Goal: Information Seeking & Learning: Learn about a topic

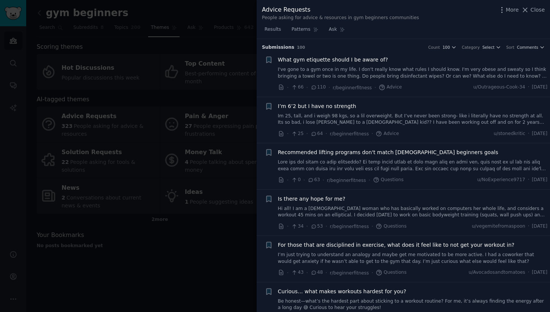
scroll to position [333, 0]
click at [529, 7] on icon at bounding box center [526, 10] width 8 height 8
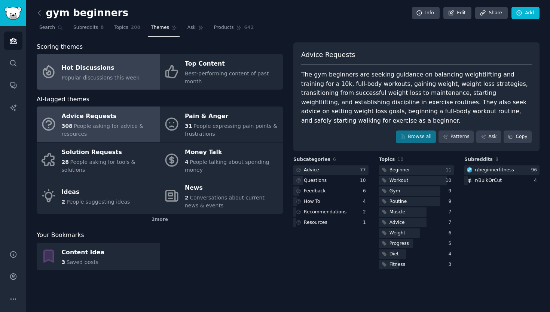
click at [116, 68] on div "Hot Discussions" at bounding box center [101, 68] width 78 height 12
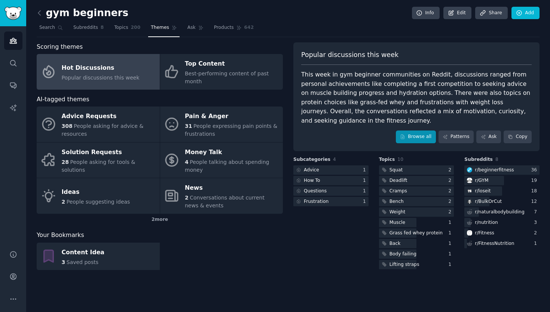
click at [421, 130] on link "Browse all" at bounding box center [416, 136] width 40 height 13
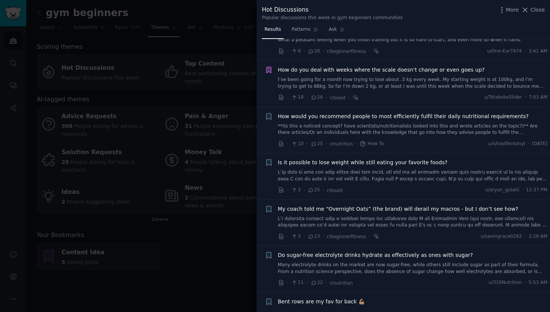
scroll to position [883, 0]
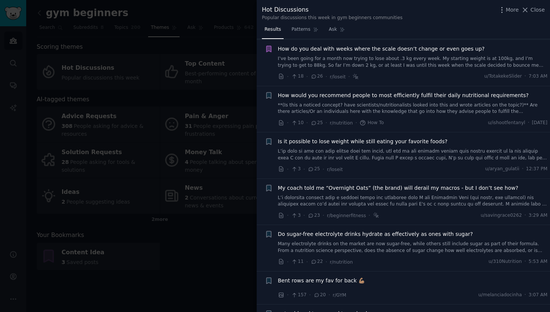
click at [401, 137] on span "Is it possible to lose weight while still eating your favorite foods?" at bounding box center [363, 141] width 170 height 8
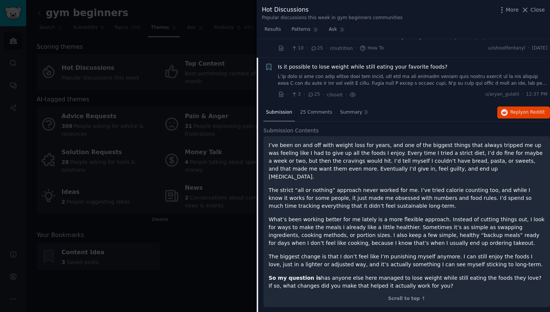
scroll to position [970, 0]
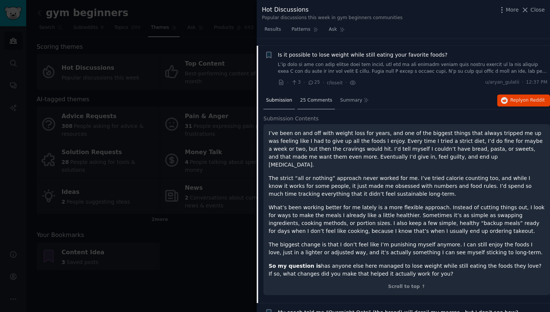
click at [303, 97] on span "25 Comments" at bounding box center [316, 100] width 32 height 7
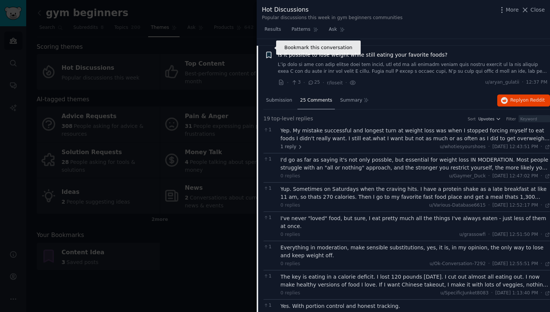
click at [269, 51] on icon "button" at bounding box center [269, 55] width 8 height 8
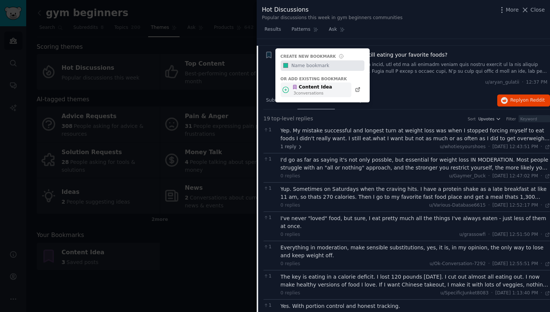
click at [287, 86] on icon at bounding box center [286, 90] width 8 height 8
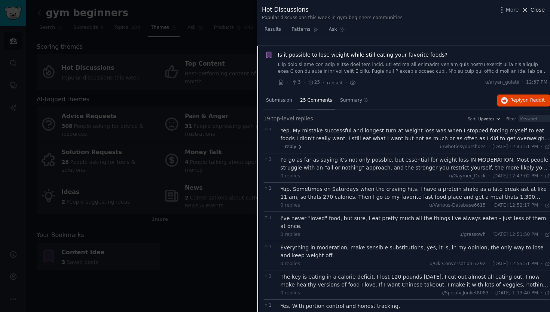
click at [529, 9] on icon at bounding box center [526, 10] width 8 height 8
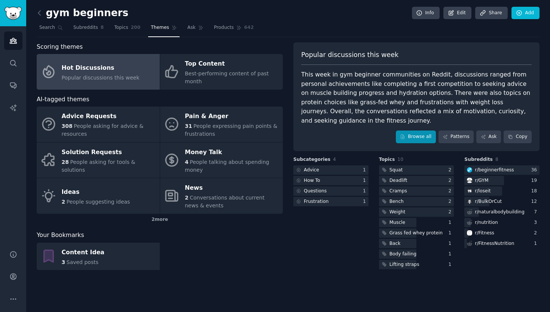
click at [412, 130] on link "Browse all" at bounding box center [416, 136] width 40 height 13
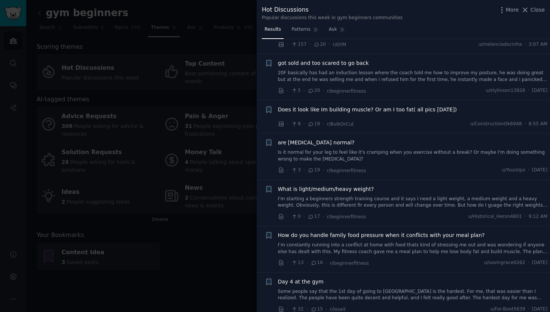
scroll to position [1153, 0]
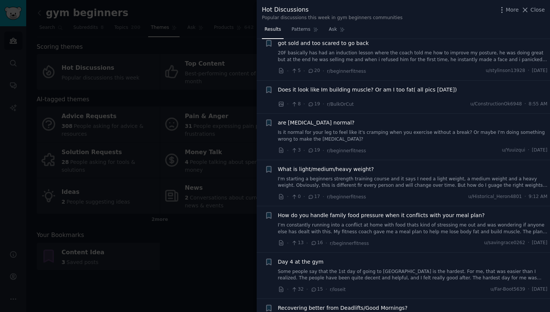
click at [352, 165] on span "What is light/medium/heavy weight?" at bounding box center [326, 169] width 96 height 8
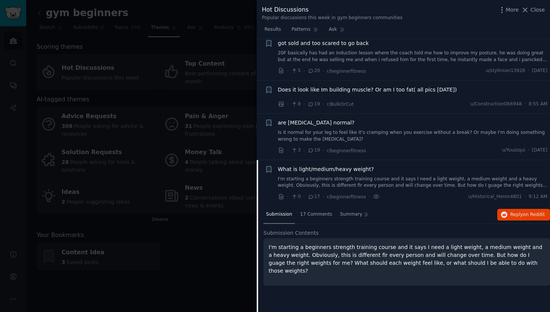
scroll to position [1266, 0]
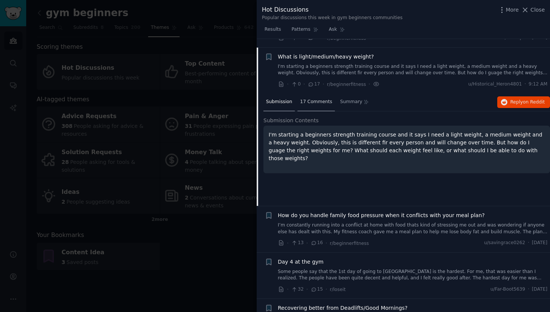
click at [324, 93] on div "17 Comments" at bounding box center [316, 102] width 37 height 18
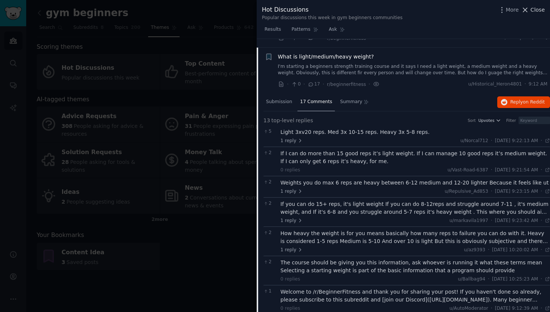
click at [538, 7] on span "Close" at bounding box center [538, 10] width 14 height 8
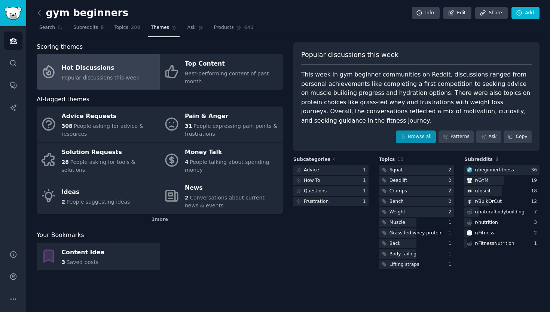
click at [417, 130] on link "Browse all" at bounding box center [416, 136] width 40 height 13
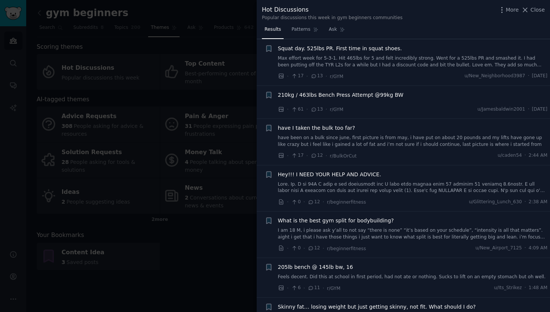
scroll to position [1604, 0]
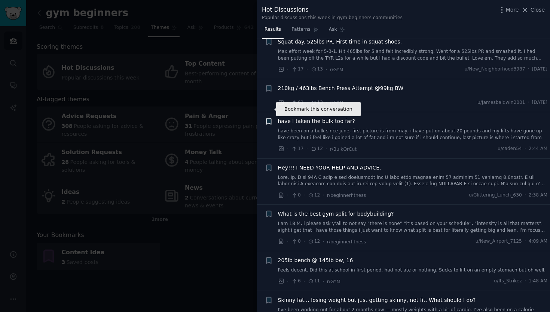
click at [270, 118] on icon "button" at bounding box center [269, 121] width 4 height 6
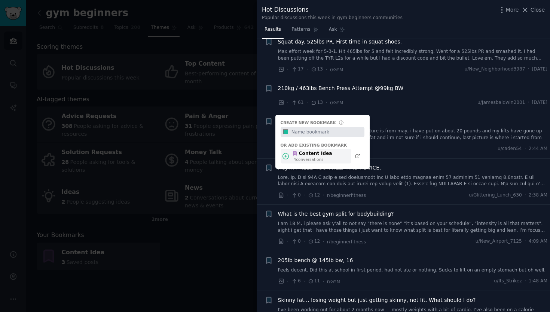
click at [288, 152] on icon at bounding box center [286, 156] width 8 height 8
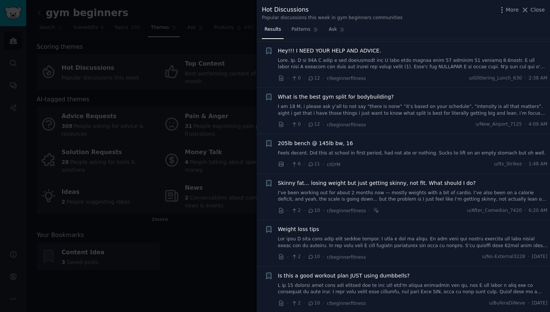
scroll to position [1742, 0]
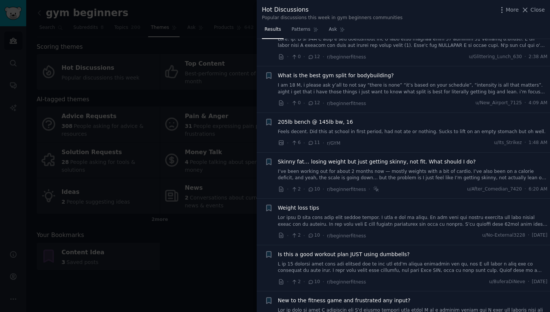
click at [350, 158] on div "Skinny fat… losing weight but just getting skinny, not fit. What should I do? I…" at bounding box center [413, 170] width 270 height 24
click at [365, 158] on span "Skinny fat… losing weight but just getting skinny, not fit. What should I do?" at bounding box center [377, 162] width 198 height 8
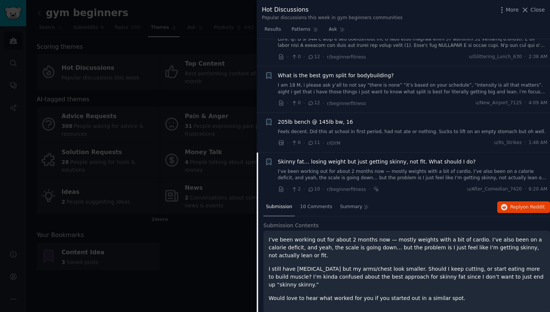
scroll to position [1842, 0]
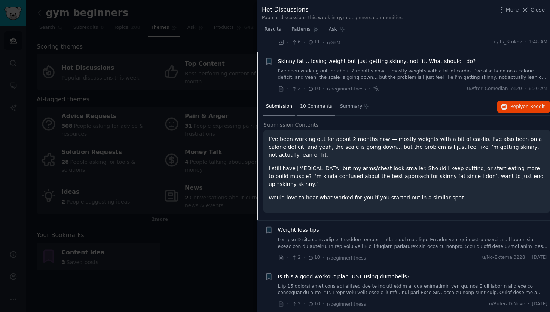
click at [314, 103] on span "10 Comments" at bounding box center [316, 106] width 32 height 7
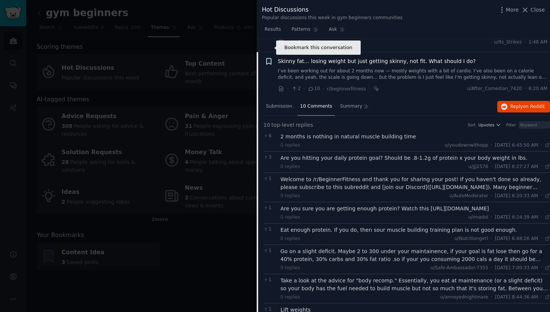
click at [272, 57] on icon "button" at bounding box center [269, 61] width 8 height 8
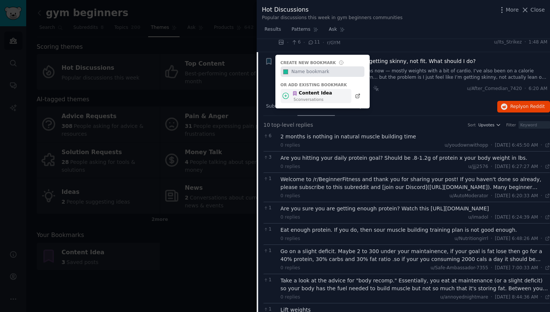
click at [293, 91] on icon at bounding box center [294, 93] width 5 height 5
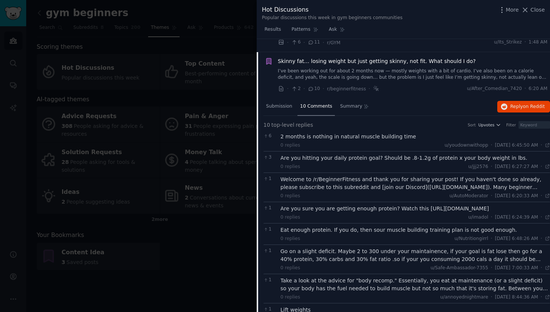
click at [315, 57] on span "Skinny fat… losing weight but just getting skinny, not fit. What should I do?" at bounding box center [377, 61] width 198 height 8
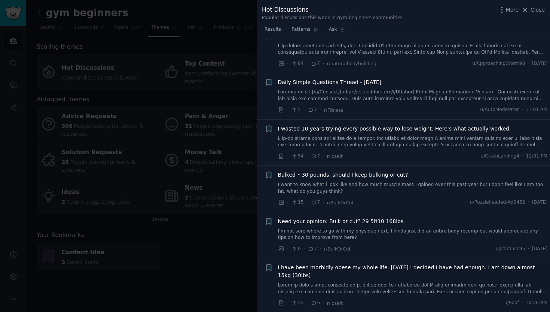
scroll to position [2255, 0]
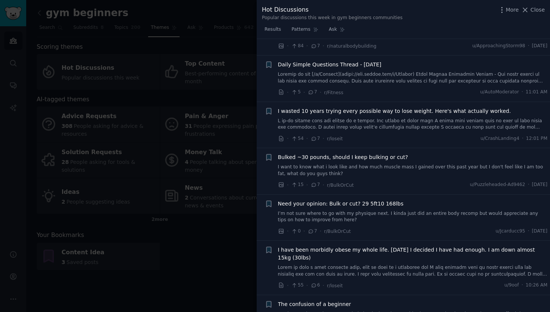
click at [361, 153] on span "Bulked ~30 pounds, should I keep bulking or cut?" at bounding box center [343, 157] width 130 height 8
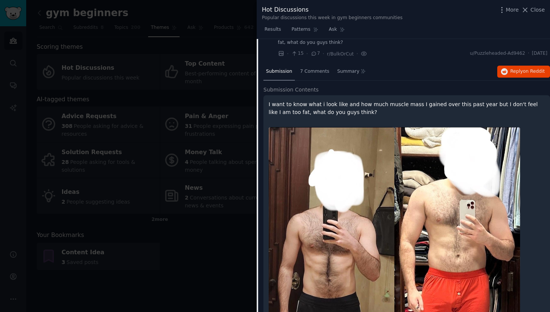
scroll to position [2264, 0]
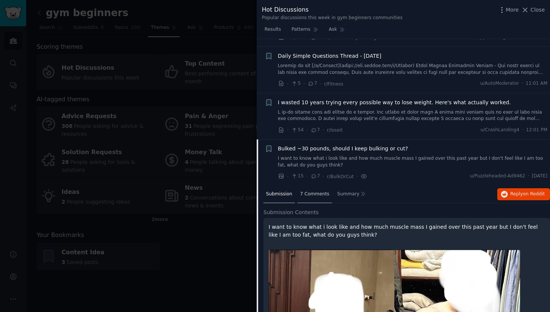
click at [318, 191] on span "7 Comments" at bounding box center [314, 194] width 29 height 7
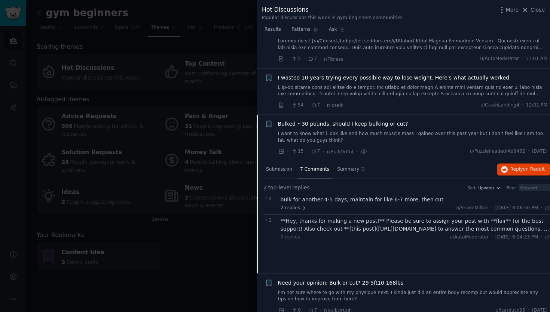
scroll to position [2293, 0]
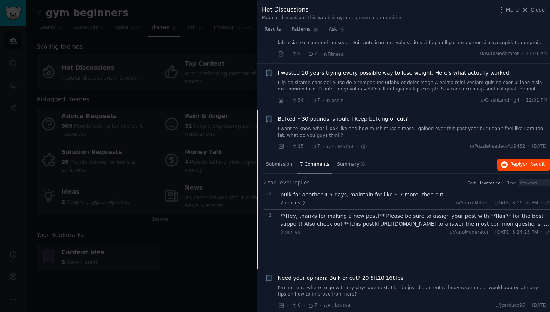
click at [523, 161] on span "on Reddit" at bounding box center [534, 163] width 22 height 5
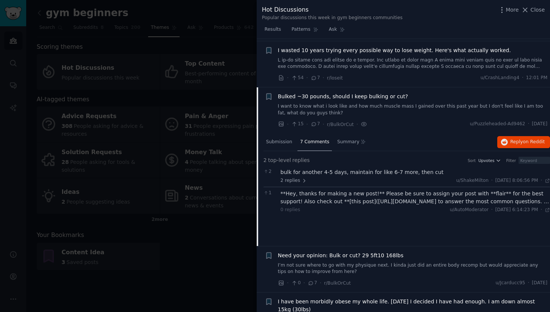
scroll to position [2323, 0]
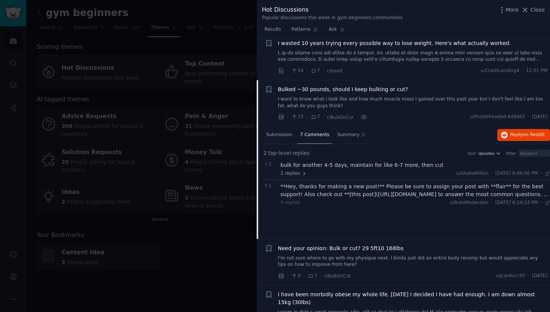
click at [389, 85] on span "Bulked ~30 pounds, should I keep bulking or cut?" at bounding box center [343, 89] width 130 height 8
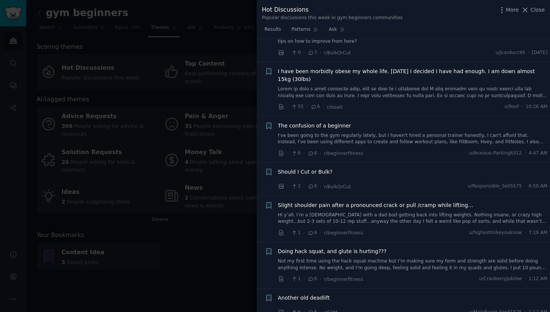
scroll to position [2436, 0]
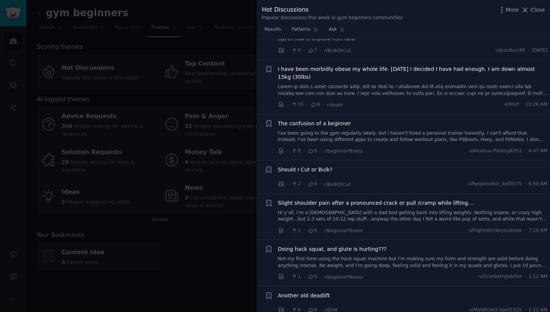
click at [336, 119] on span "The confusion of a beginner" at bounding box center [314, 123] width 73 height 8
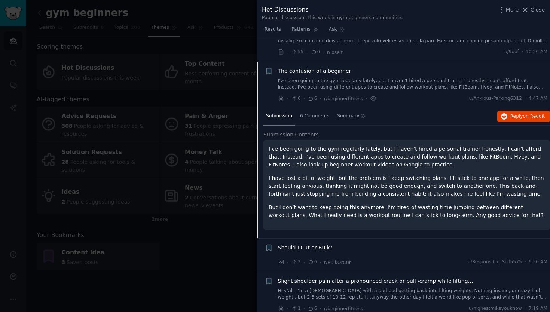
scroll to position [2492, 0]
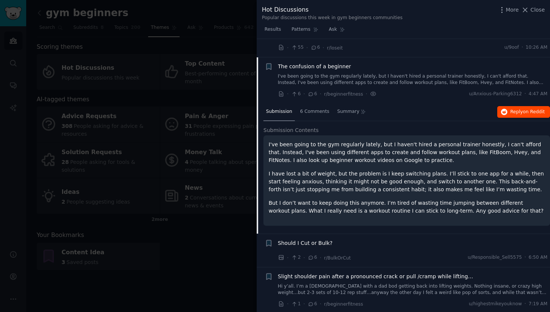
click at [516, 109] on span "Reply on Reddit" at bounding box center [528, 112] width 34 height 7
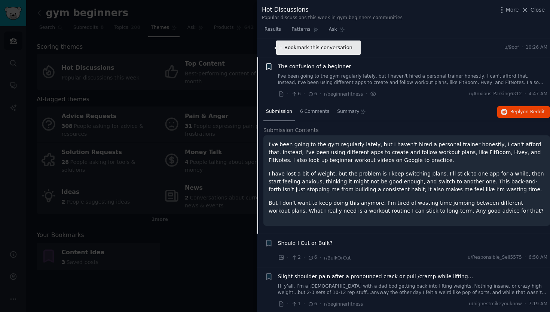
click at [270, 63] on icon "button" at bounding box center [269, 66] width 4 height 6
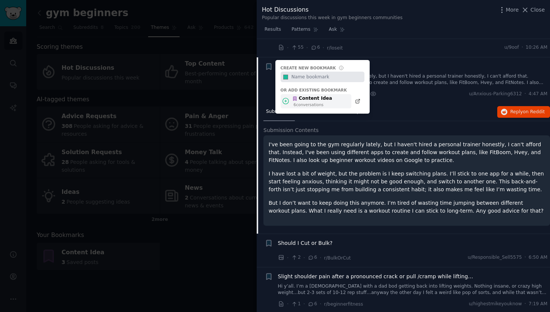
click at [288, 97] on icon at bounding box center [286, 101] width 8 height 8
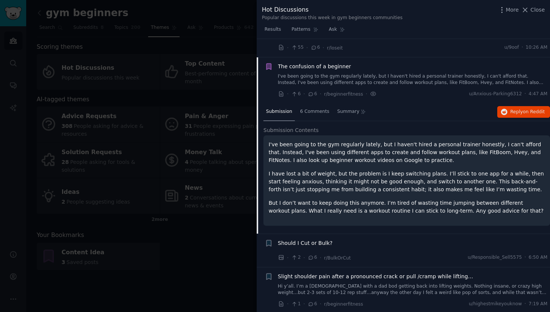
click at [332, 63] on span "The confusion of a beginner" at bounding box center [314, 67] width 73 height 8
